Goal: Task Accomplishment & Management: Manage account settings

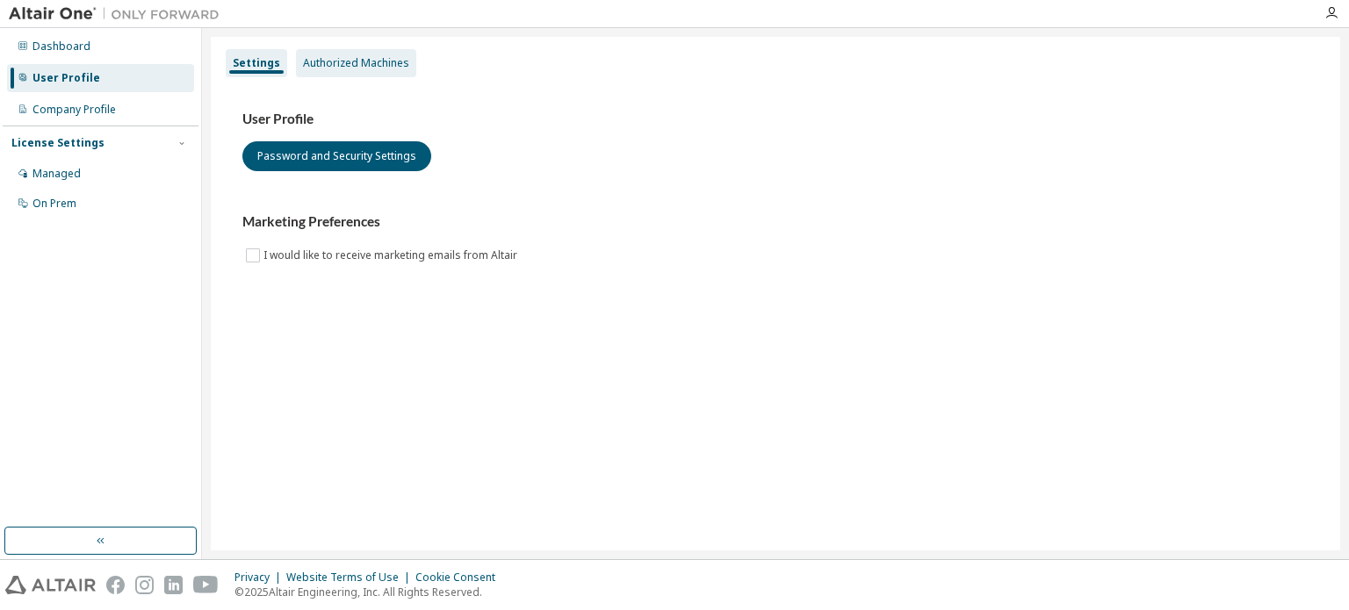
click at [320, 60] on div "Authorized Machines" at bounding box center [356, 63] width 106 height 14
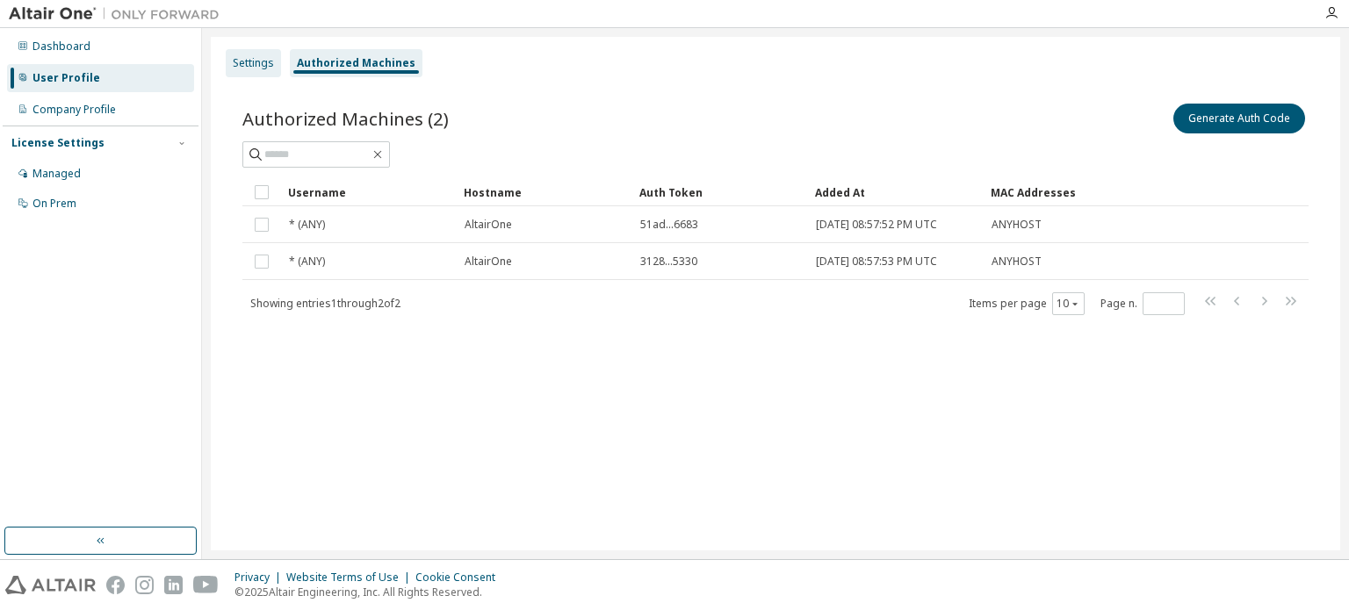
click at [256, 70] on div "Settings" at bounding box center [253, 63] width 55 height 28
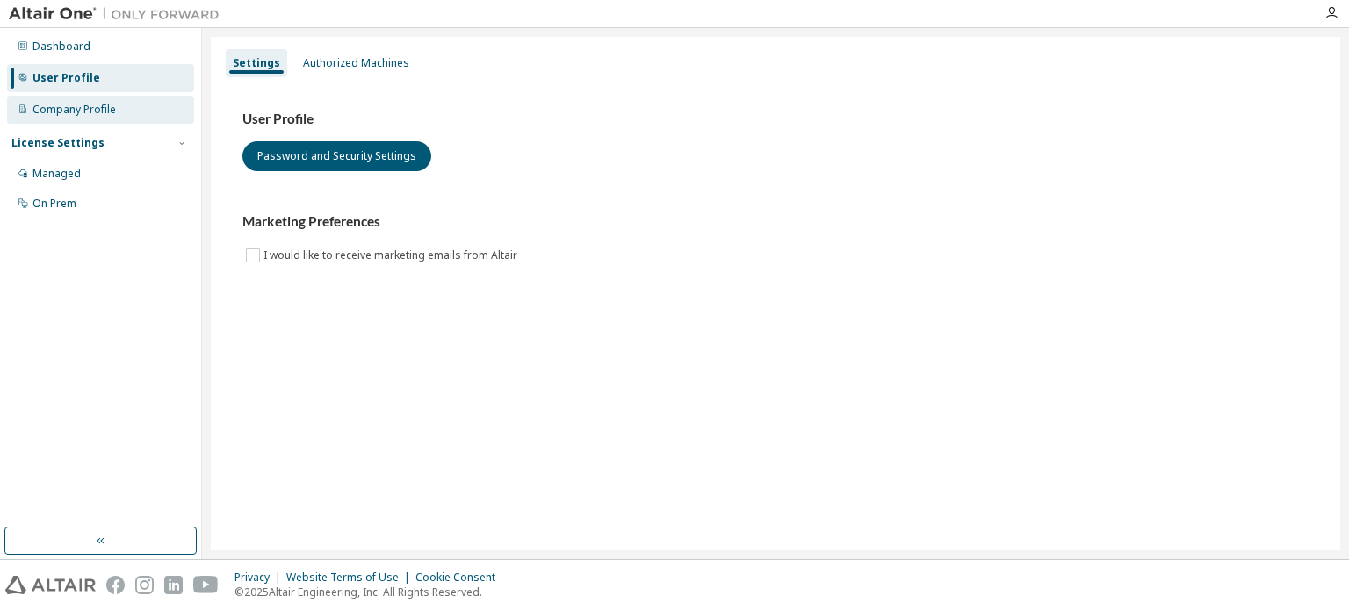
click at [123, 119] on div "Company Profile" at bounding box center [100, 110] width 187 height 28
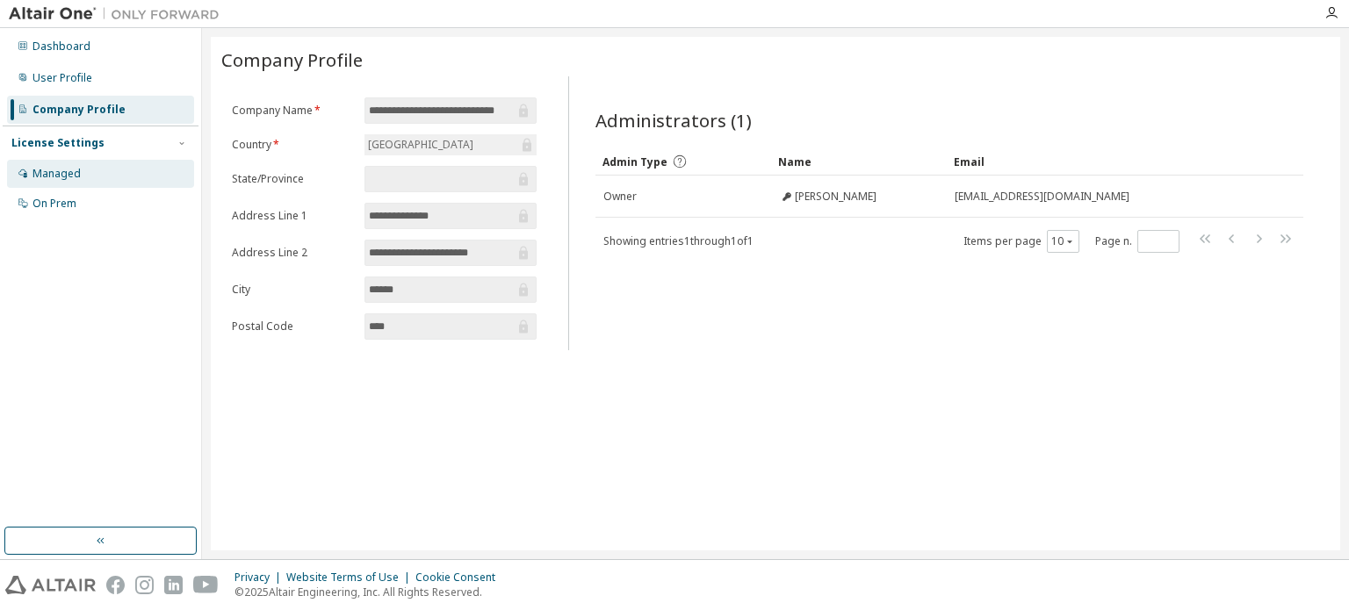
click at [133, 170] on div "Managed" at bounding box center [100, 174] width 187 height 28
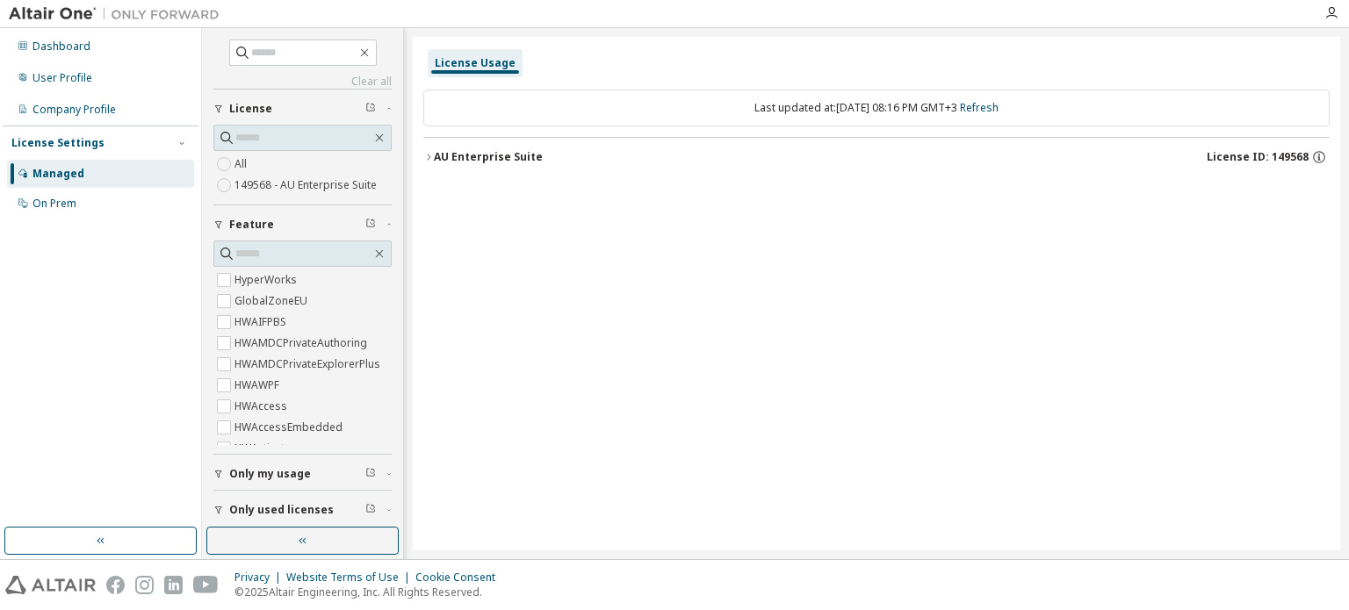
click at [303, 184] on label "149568 - AU Enterprise Suite" at bounding box center [308, 185] width 146 height 21
click at [296, 159] on div "All 149568 - AU Enterprise Suite" at bounding box center [302, 175] width 178 height 42
click at [434, 154] on div "AU Enterprise Suite" at bounding box center [488, 157] width 109 height 14
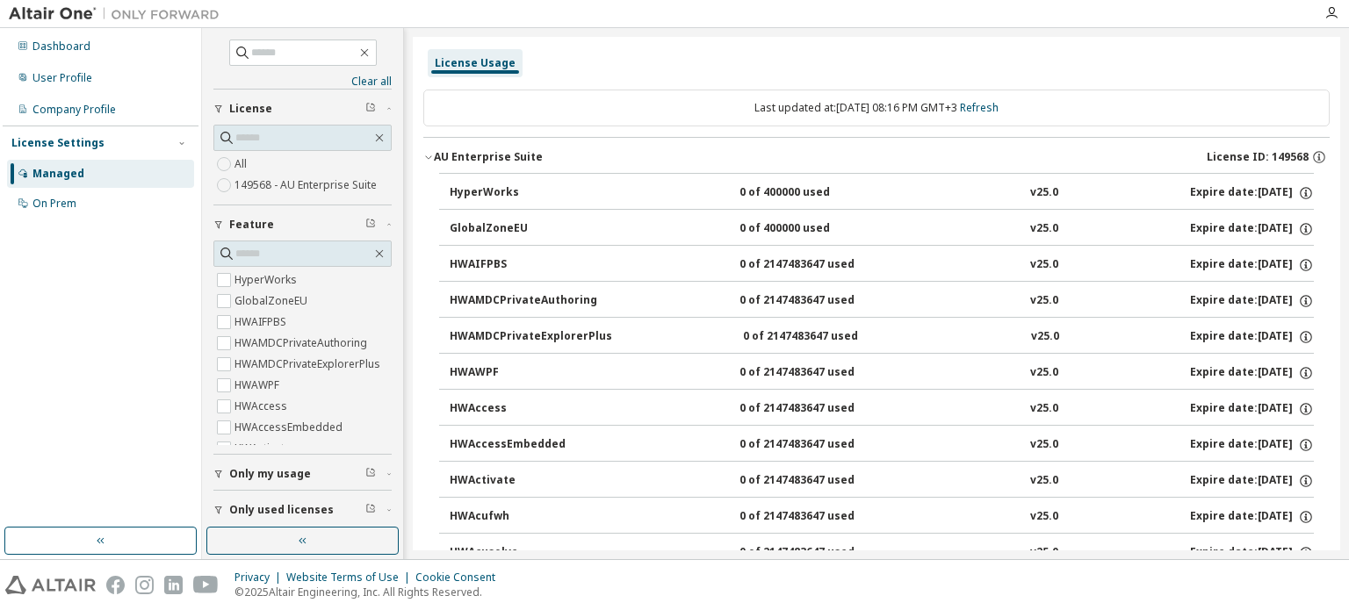
drag, startPoint x: 722, startPoint y: 109, endPoint x: 976, endPoint y: 112, distance: 253.8
click at [976, 112] on div "Last updated at: Sun 2025-09-07 08:16 PM GMT+3 Refresh" at bounding box center [876, 108] width 906 height 37
copy div "Last updated at: Sun 2025-09-07 08:16 PM GMT+3"
click at [689, 92] on div "Last updated at: Sun 2025-09-07 08:16 PM GMT+3 Refresh" at bounding box center [876, 108] width 906 height 37
click at [96, 203] on div "On Prem" at bounding box center [100, 204] width 187 height 28
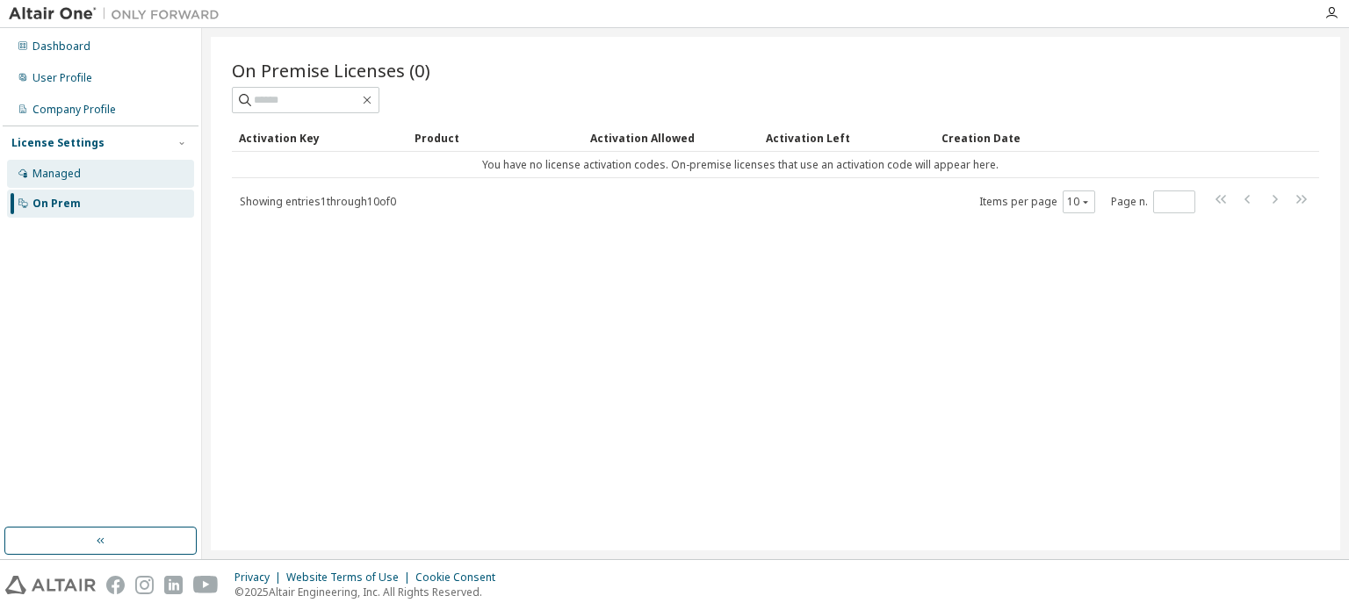
click at [94, 166] on div "Managed" at bounding box center [100, 174] width 187 height 28
